Goal: Task Accomplishment & Management: Use online tool/utility

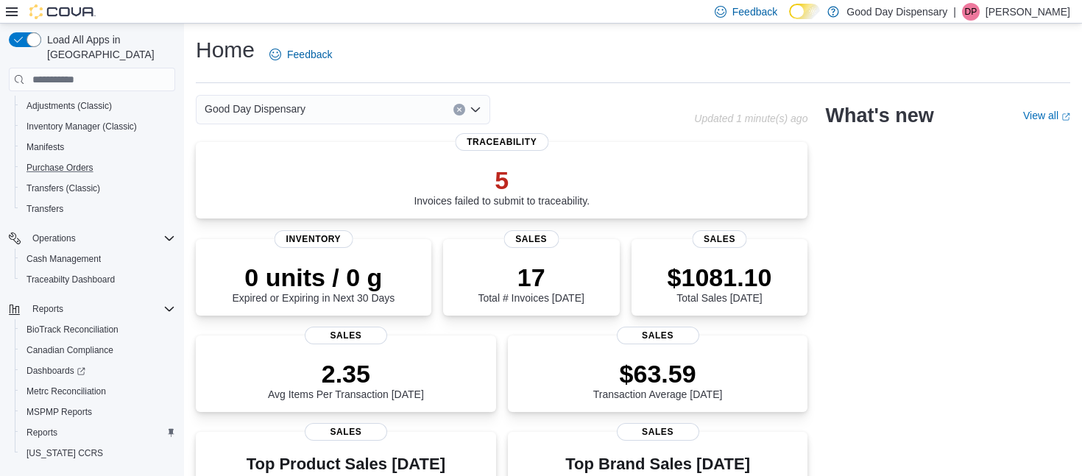
scroll to position [249, 0]
click at [40, 426] on span "Reports" at bounding box center [42, 432] width 31 height 12
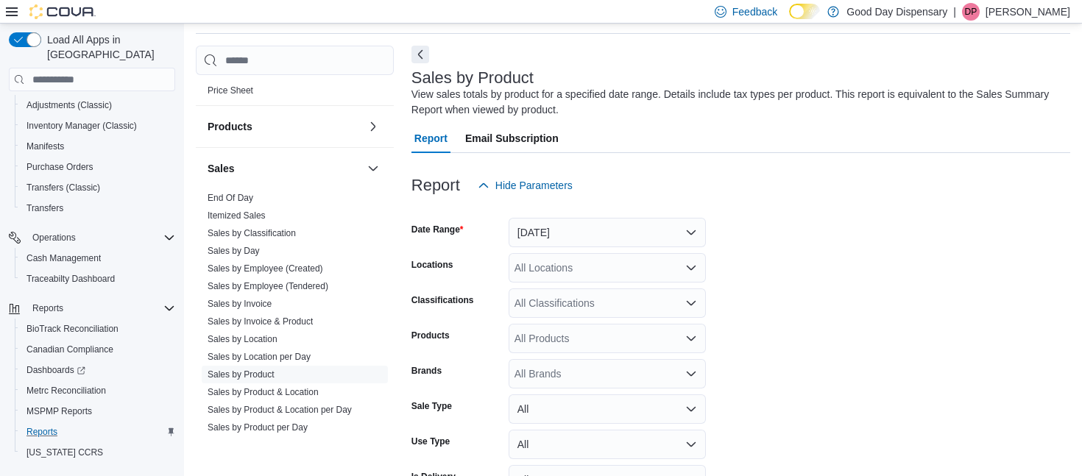
scroll to position [872, 0]
click at [232, 194] on link "End Of Day" at bounding box center [231, 196] width 46 height 10
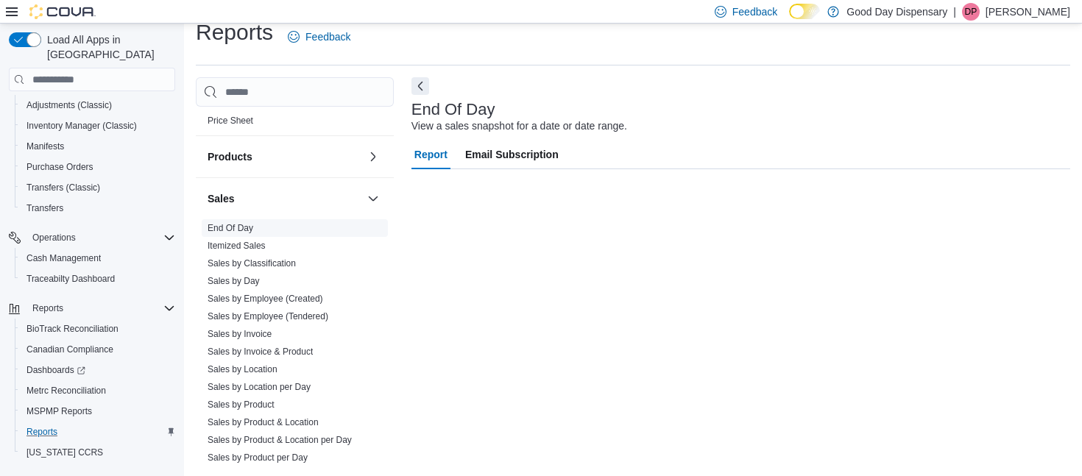
scroll to position [17, 0]
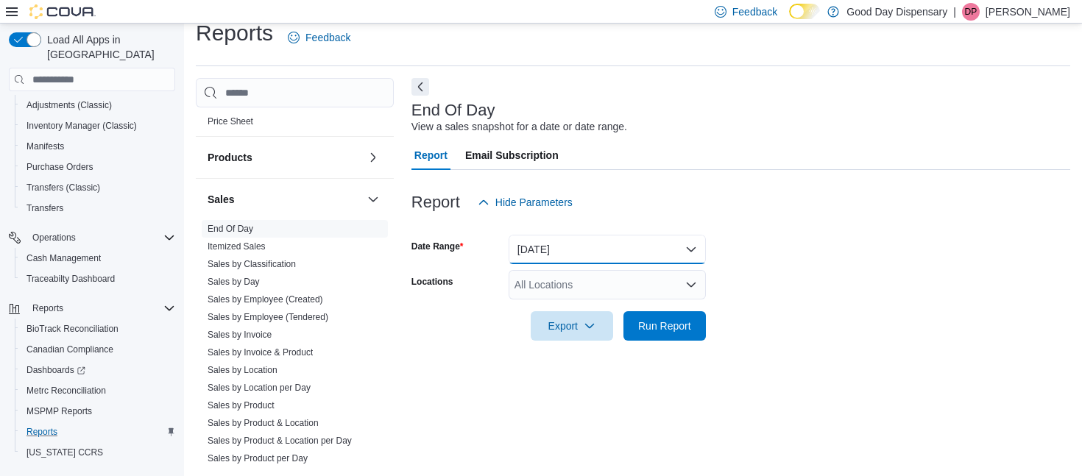
click at [575, 250] on button "[DATE]" at bounding box center [607, 249] width 197 height 29
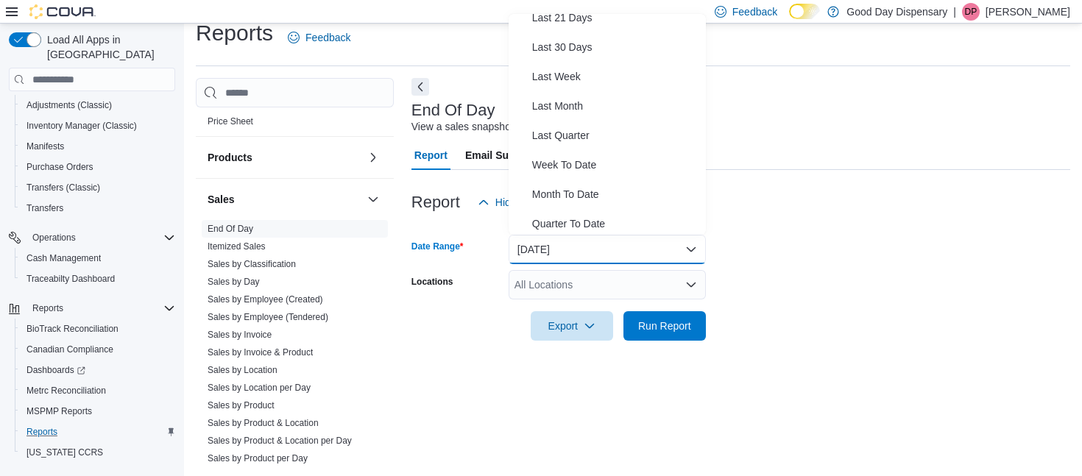
scroll to position [194, 0]
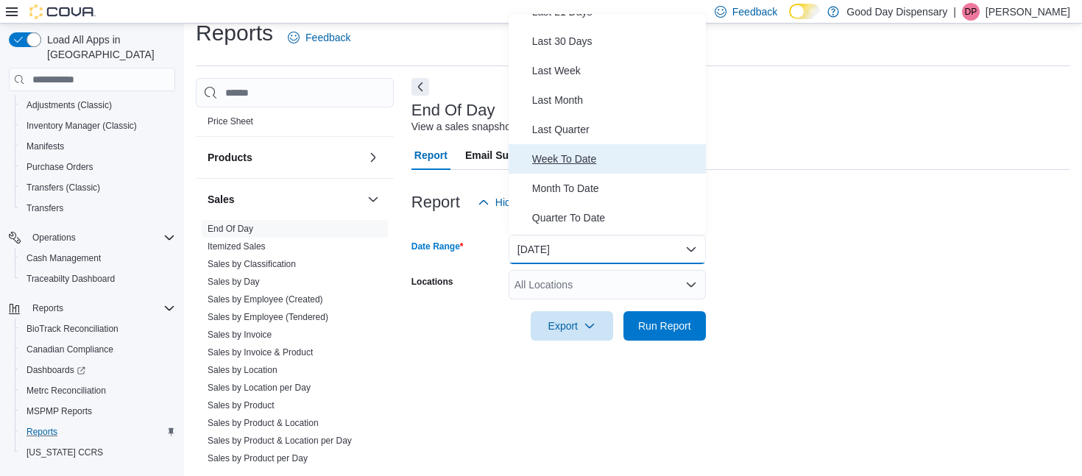
click at [554, 157] on span "Week To Date" at bounding box center [616, 159] width 168 height 18
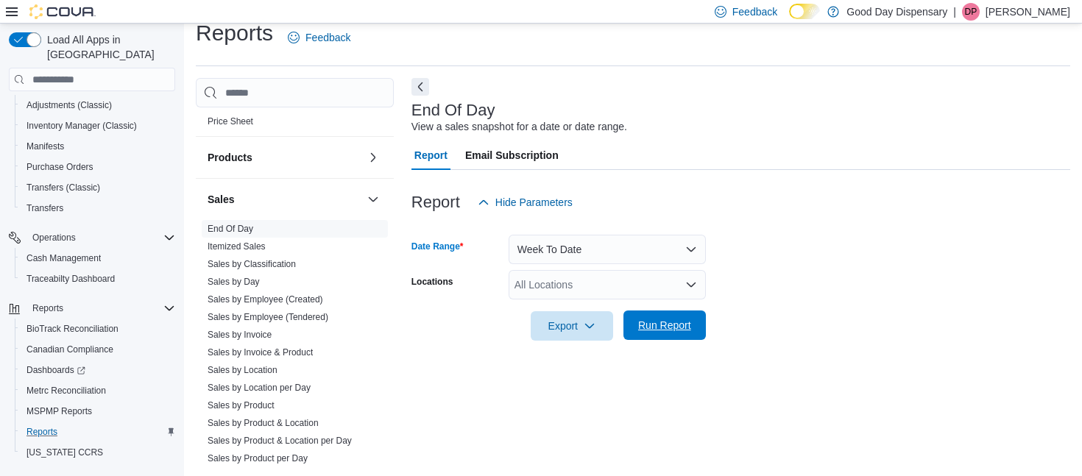
click at [657, 329] on span "Run Report" at bounding box center [664, 325] width 53 height 15
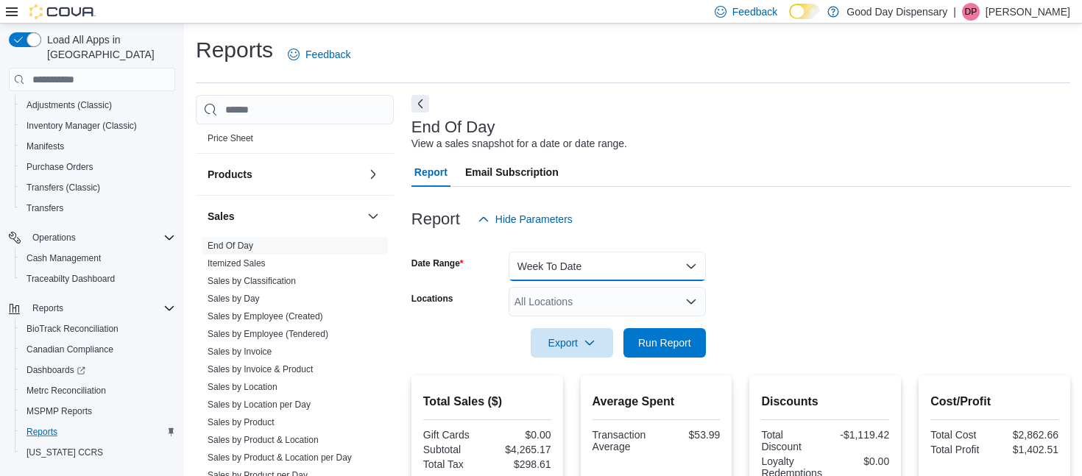
click at [565, 267] on button "Week To Date" at bounding box center [607, 266] width 197 height 29
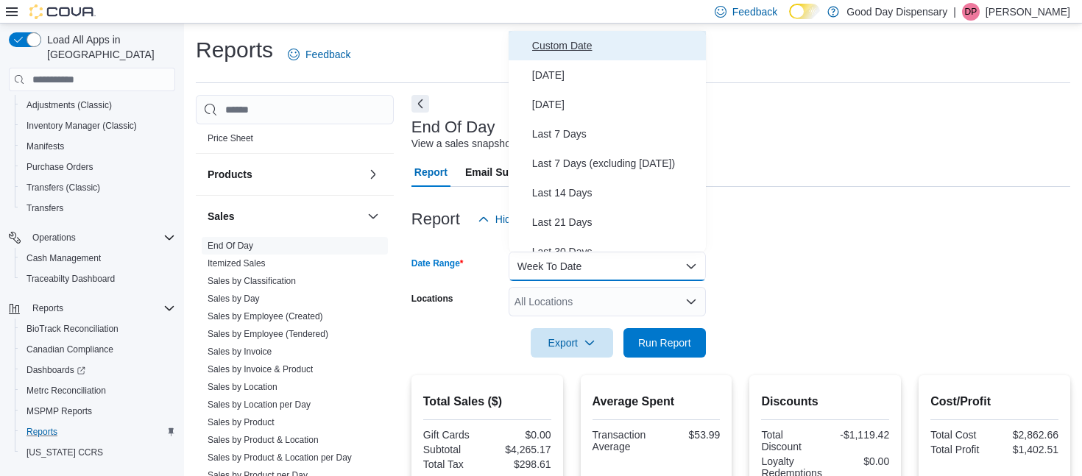
click at [560, 41] on span "Custom Date" at bounding box center [616, 46] width 168 height 18
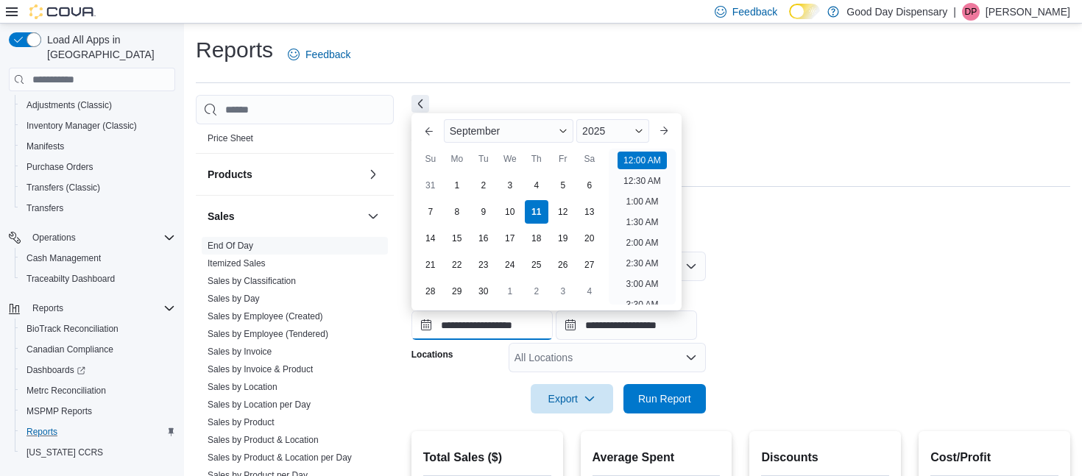
click at [427, 325] on input "**********" at bounding box center [482, 325] width 141 height 29
click at [487, 186] on div "2" at bounding box center [483, 186] width 26 height 26
type input "**********"
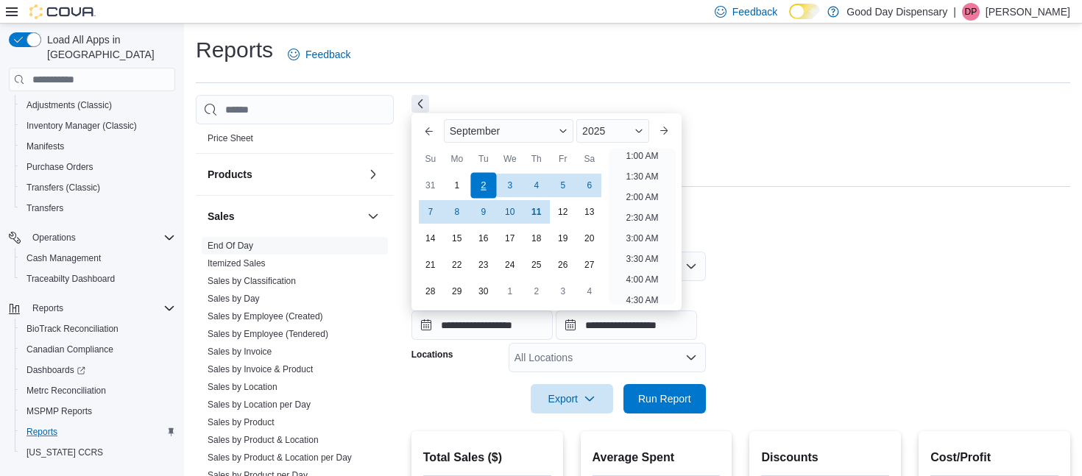
scroll to position [3, 0]
click at [820, 297] on div "**********" at bounding box center [741, 312] width 659 height 56
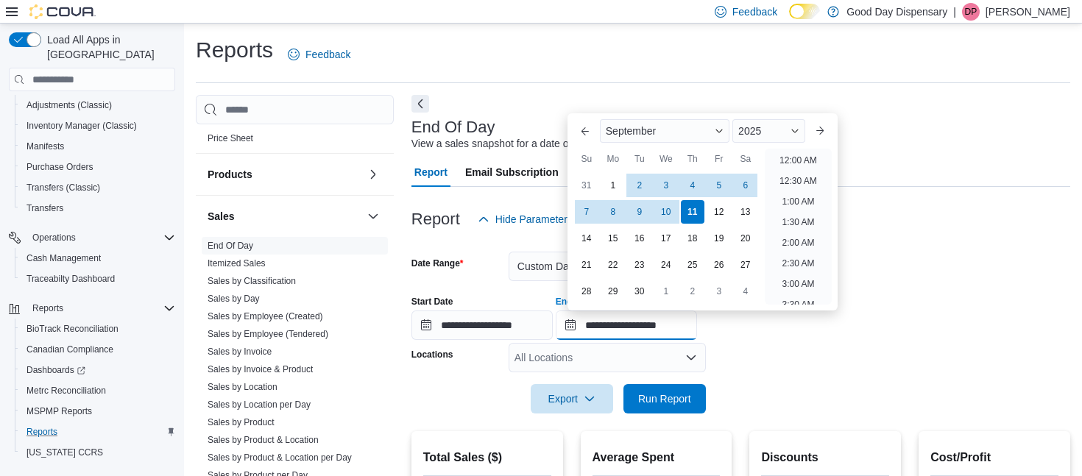
click at [583, 327] on input "**********" at bounding box center [626, 325] width 141 height 29
click at [697, 184] on div "4" at bounding box center [693, 186] width 26 height 26
type input "**********"
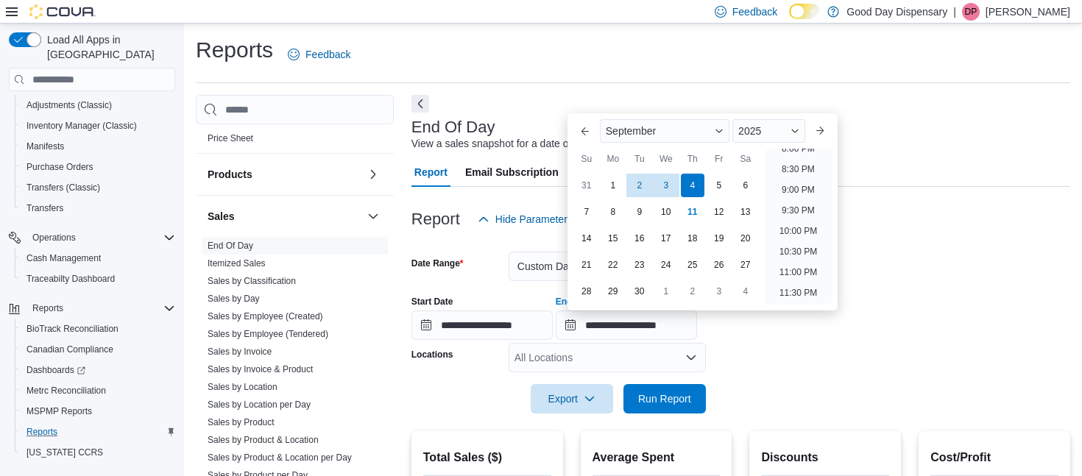
click at [814, 367] on form "**********" at bounding box center [741, 324] width 659 height 180
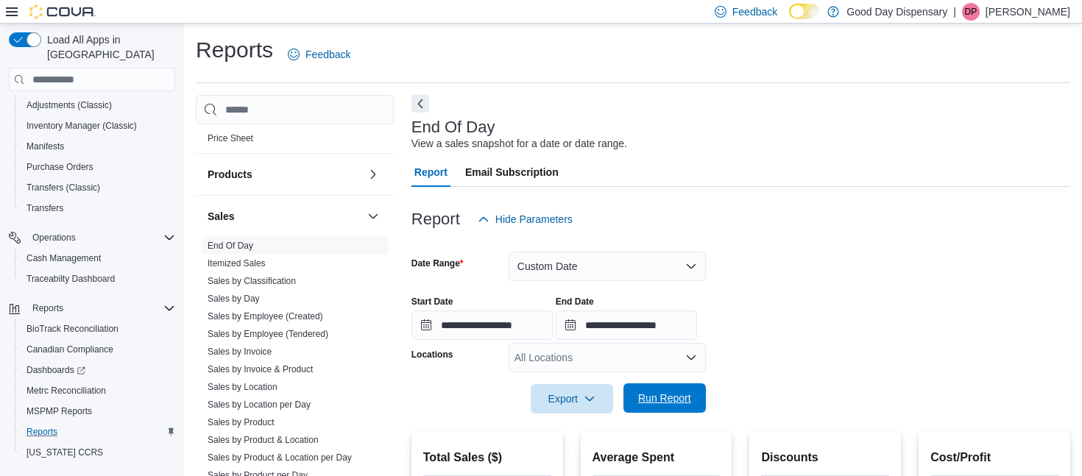
click at [667, 407] on span "Run Report" at bounding box center [664, 398] width 65 height 29
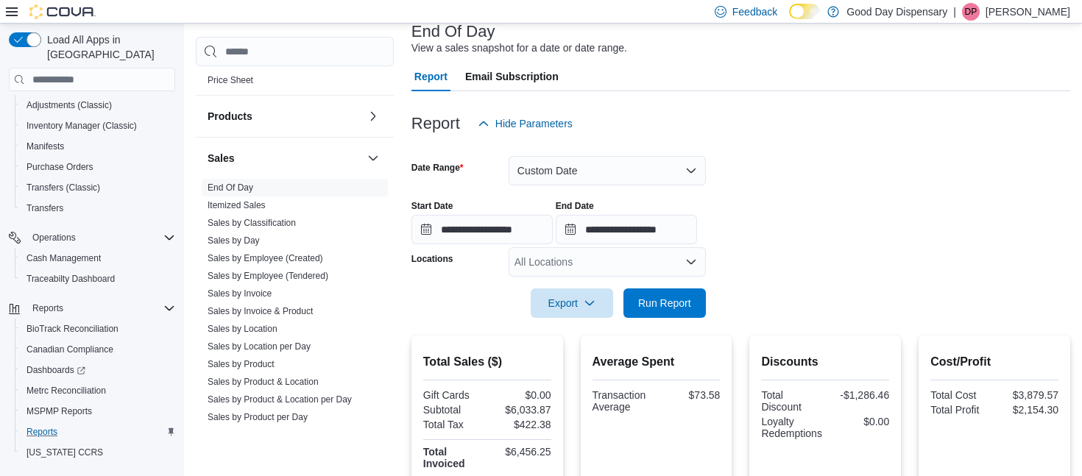
scroll to position [84, 0]
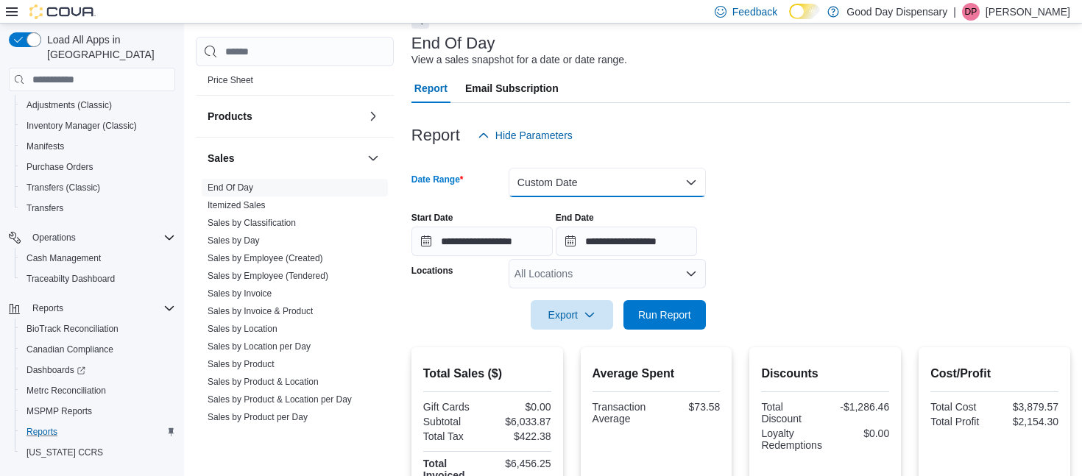
click at [554, 180] on button "Custom Date" at bounding box center [607, 182] width 197 height 29
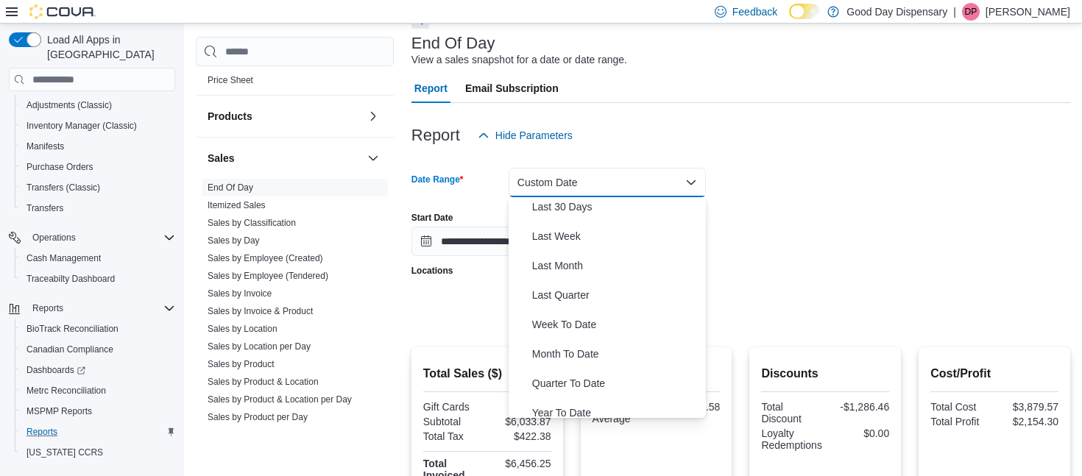
scroll to position [213, 0]
click at [557, 322] on span "Week To Date" at bounding box center [616, 323] width 168 height 18
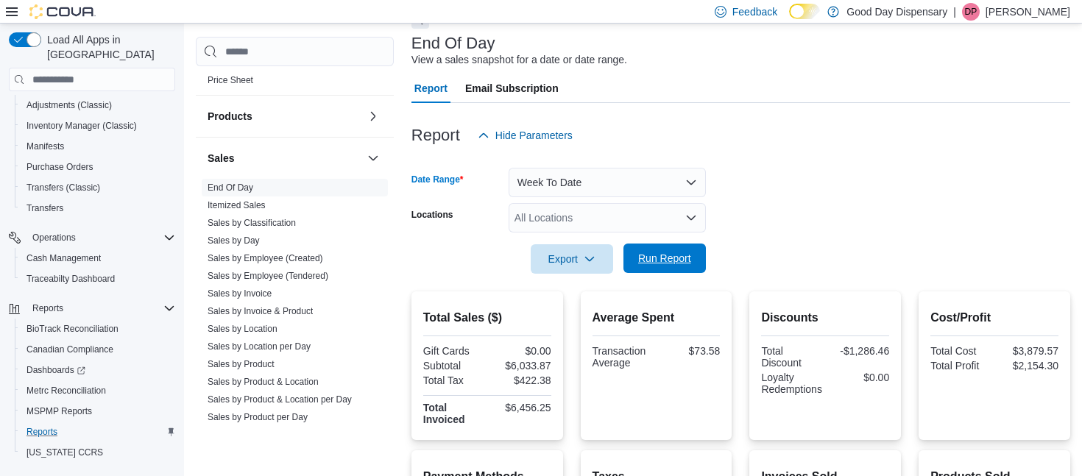
click at [657, 261] on span "Run Report" at bounding box center [664, 258] width 53 height 15
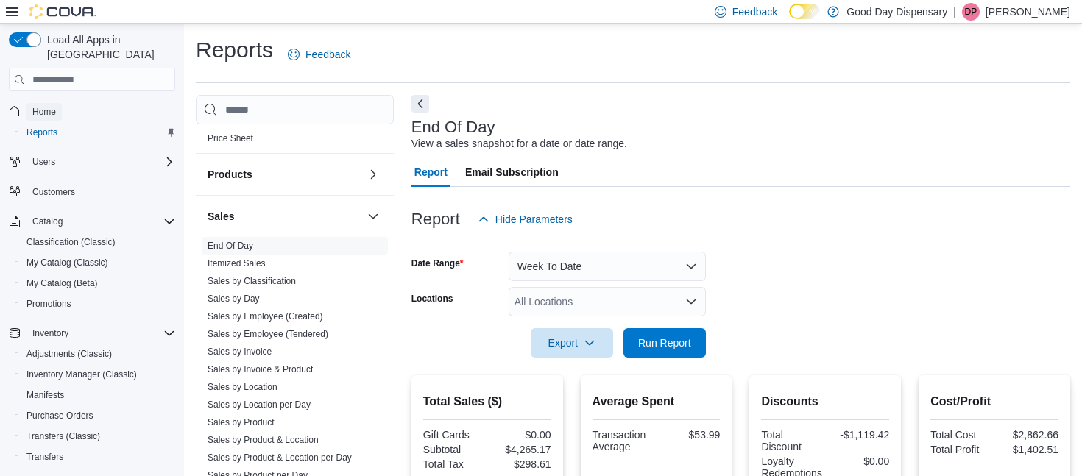
click at [48, 106] on span "Home" at bounding box center [44, 112] width 24 height 12
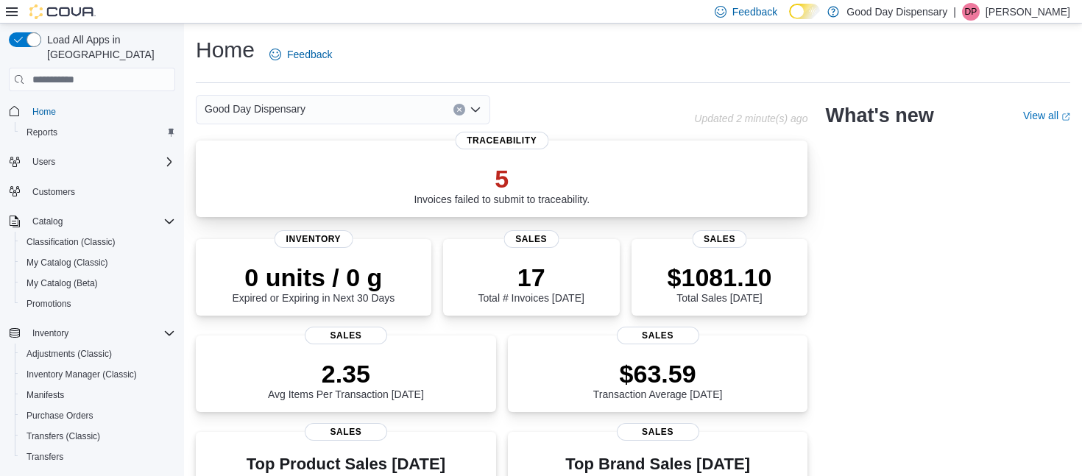
click at [468, 203] on div "5 Invoices failed to submit to traceability." at bounding box center [502, 184] width 176 height 41
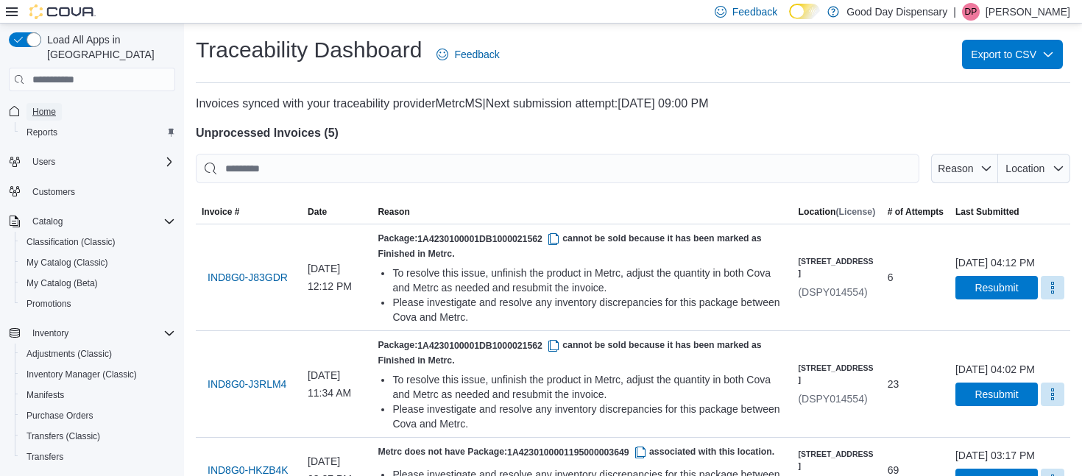
click at [48, 103] on span "Home" at bounding box center [44, 112] width 24 height 18
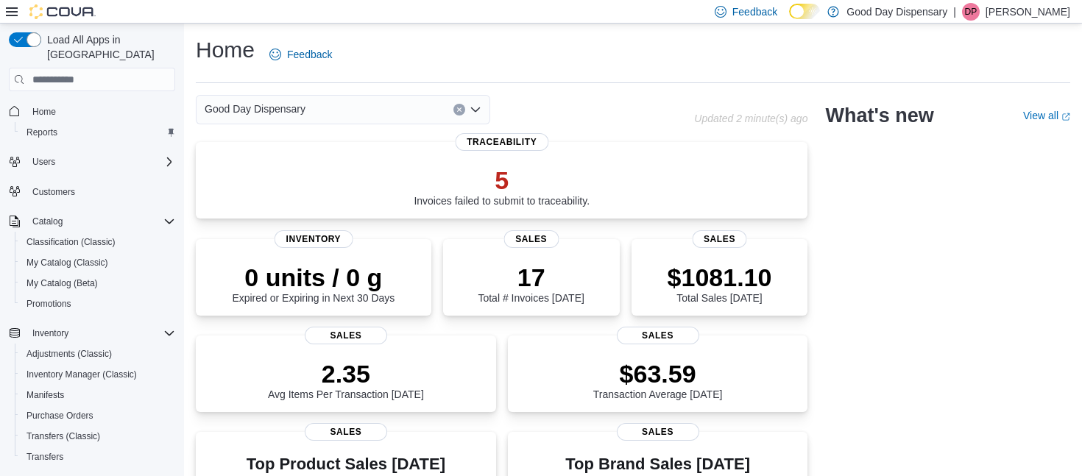
click at [1031, 3] on p "[PERSON_NAME]" at bounding box center [1028, 12] width 85 height 18
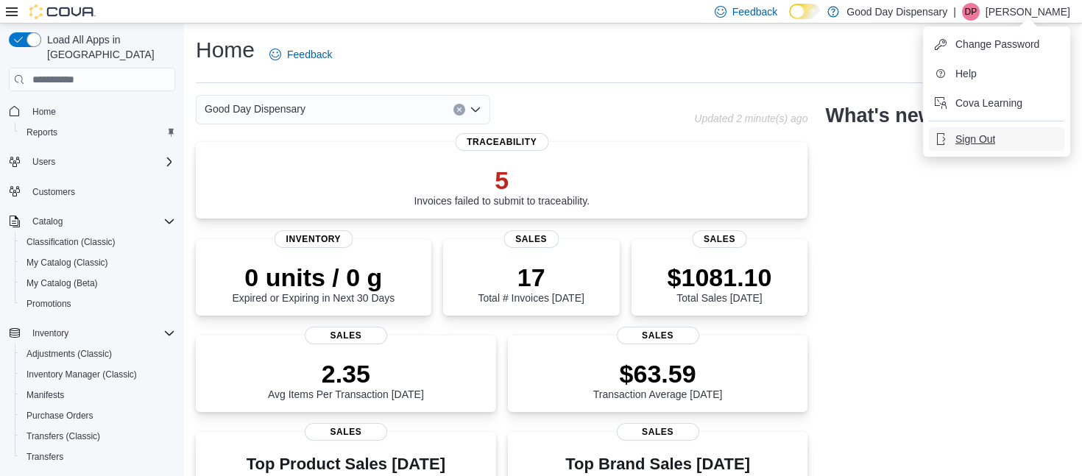
click at [973, 141] on span "Sign Out" at bounding box center [976, 139] width 40 height 15
